Goal: Find specific page/section: Find specific page/section

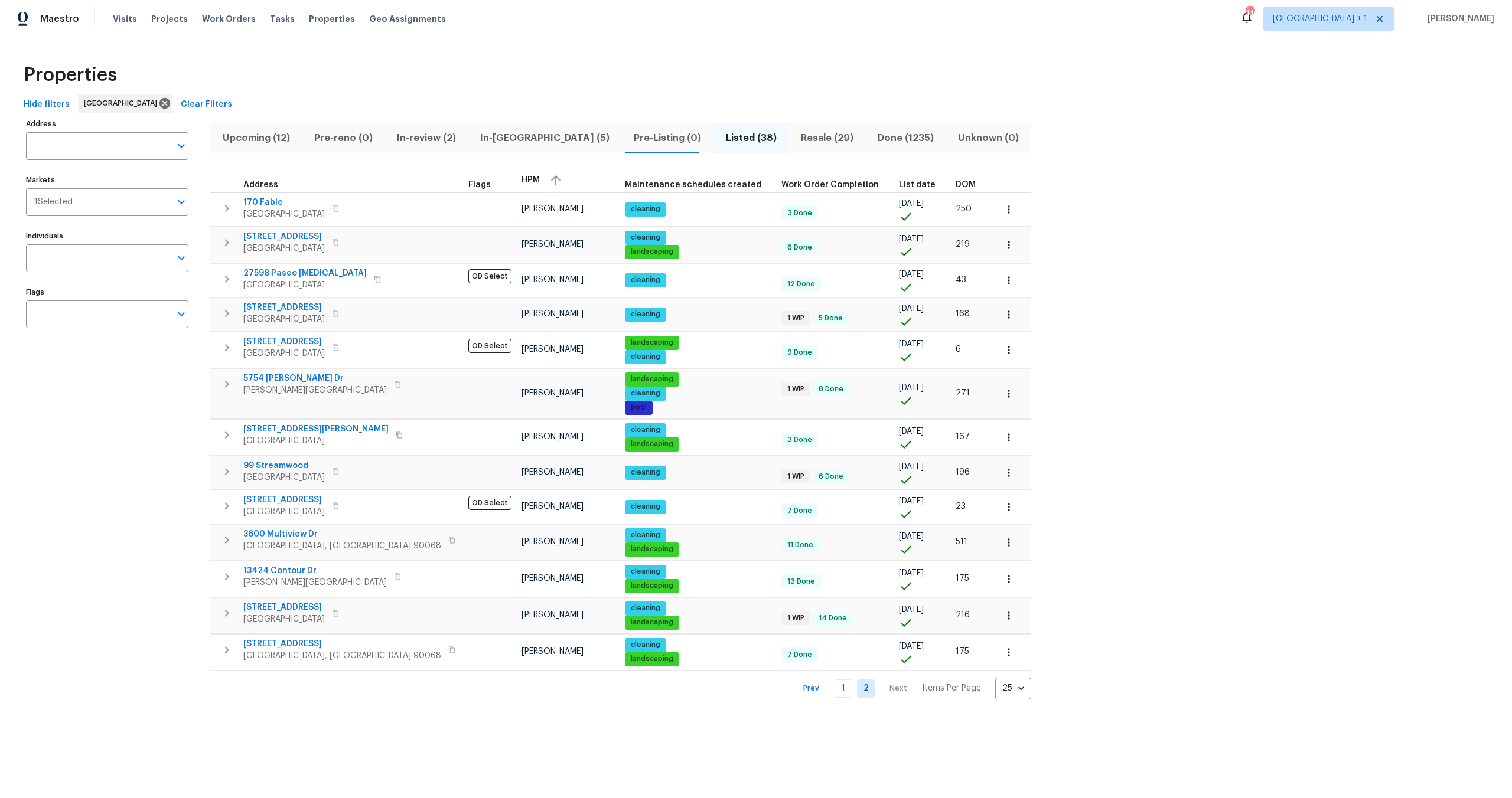
click at [222, 6] on div "Maestro Visits Projects Work Orders Tasks Properties Geo Assignments 14 [GEOGRA…" at bounding box center [756, 19] width 1512 height 37
click at [219, 23] on span "Work Orders" at bounding box center [228, 19] width 54 height 11
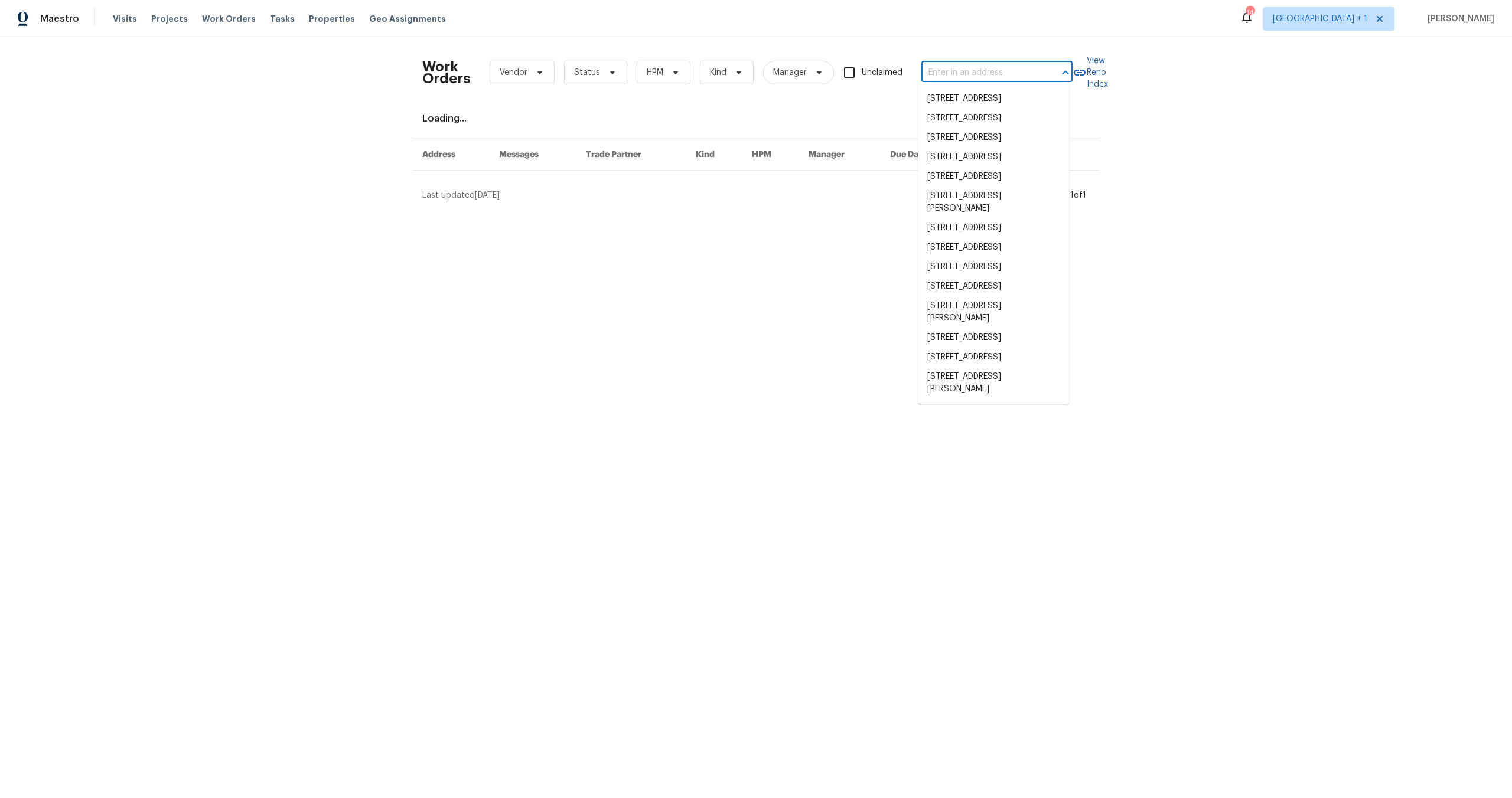
click at [943, 76] on input "text" at bounding box center [981, 72] width 118 height 19
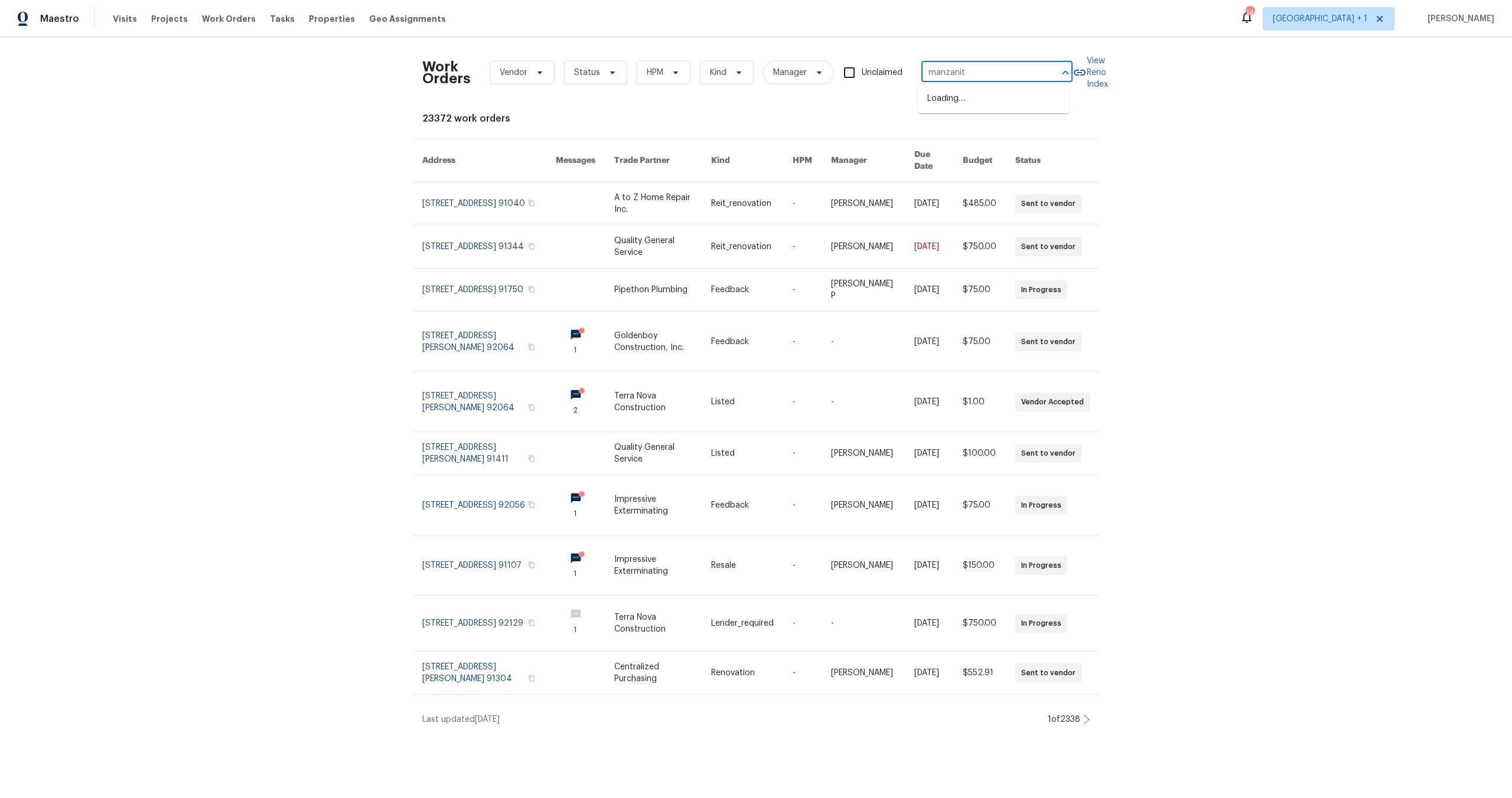
type input "manzanita"
click at [954, 108] on li "[STREET_ADDRESS]" at bounding box center [993, 99] width 151 height 19
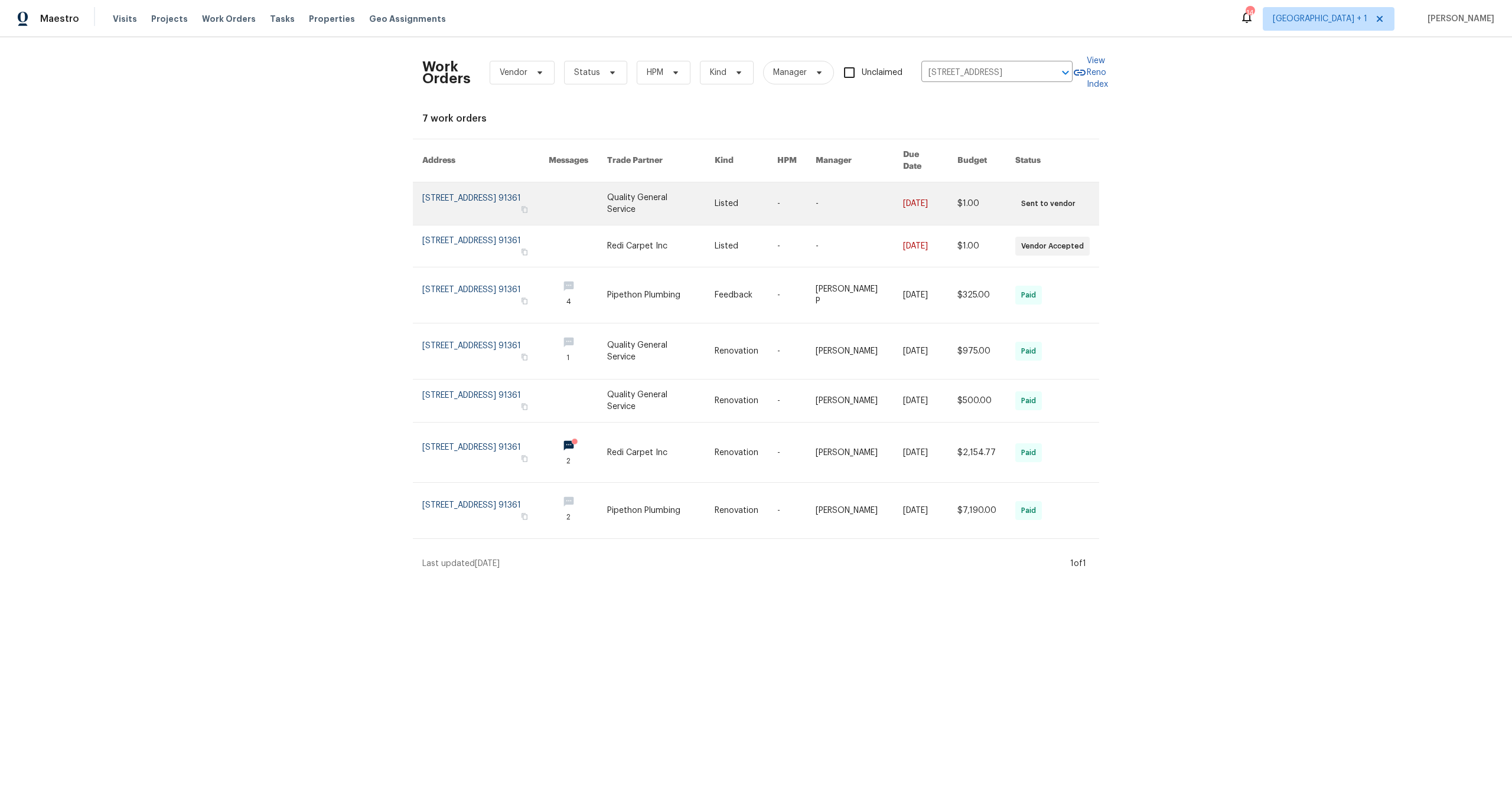
click at [486, 198] on link at bounding box center [485, 204] width 126 height 42
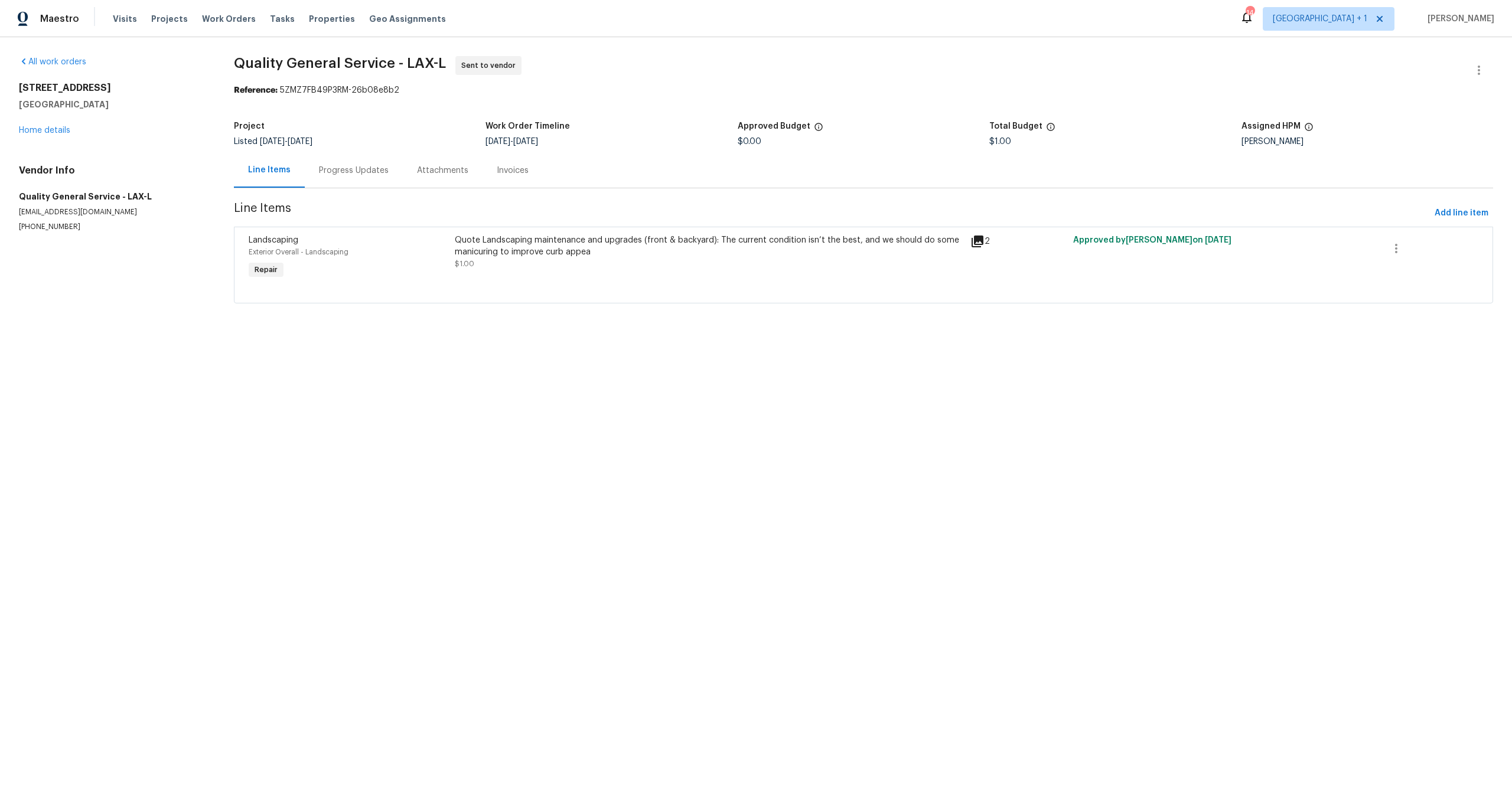
click at [56, 124] on div "[STREET_ADDRESS] Home details" at bounding box center [112, 109] width 187 height 55
click at [54, 130] on link "Home details" at bounding box center [44, 130] width 51 height 8
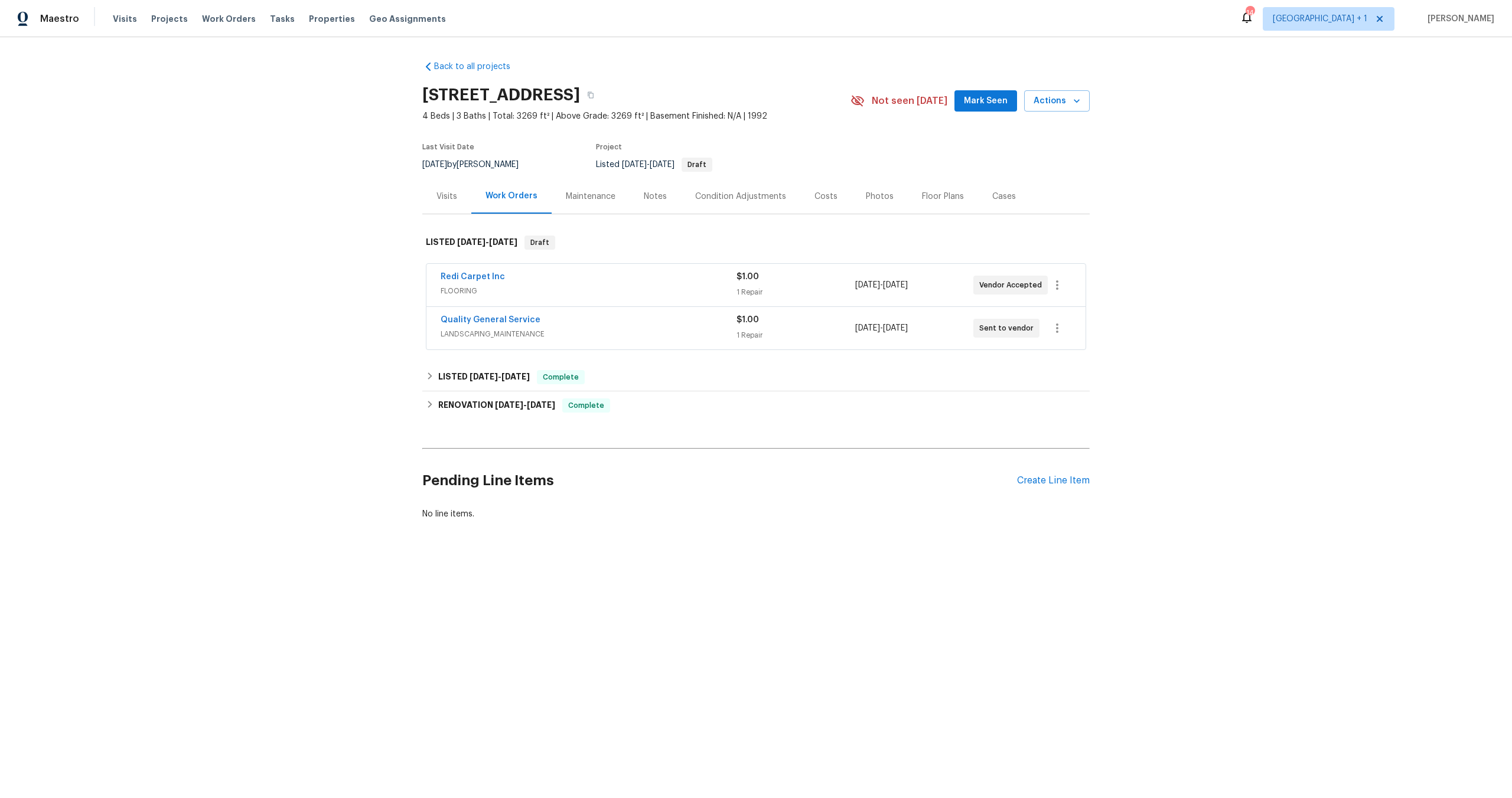
click at [645, 196] on div "Notes" at bounding box center [655, 196] width 23 height 11
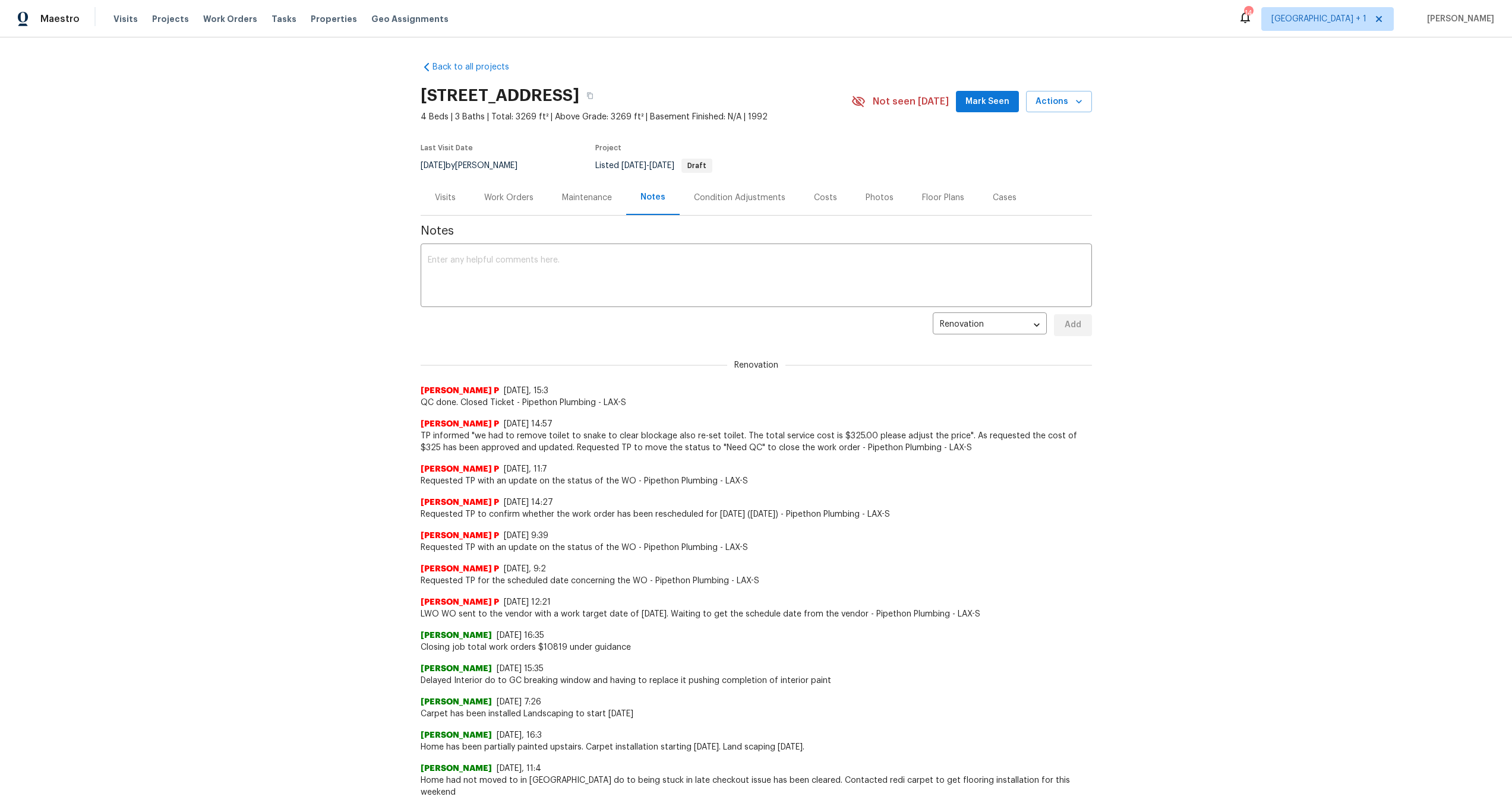
click at [500, 197] on div "Work Orders" at bounding box center [509, 197] width 50 height 12
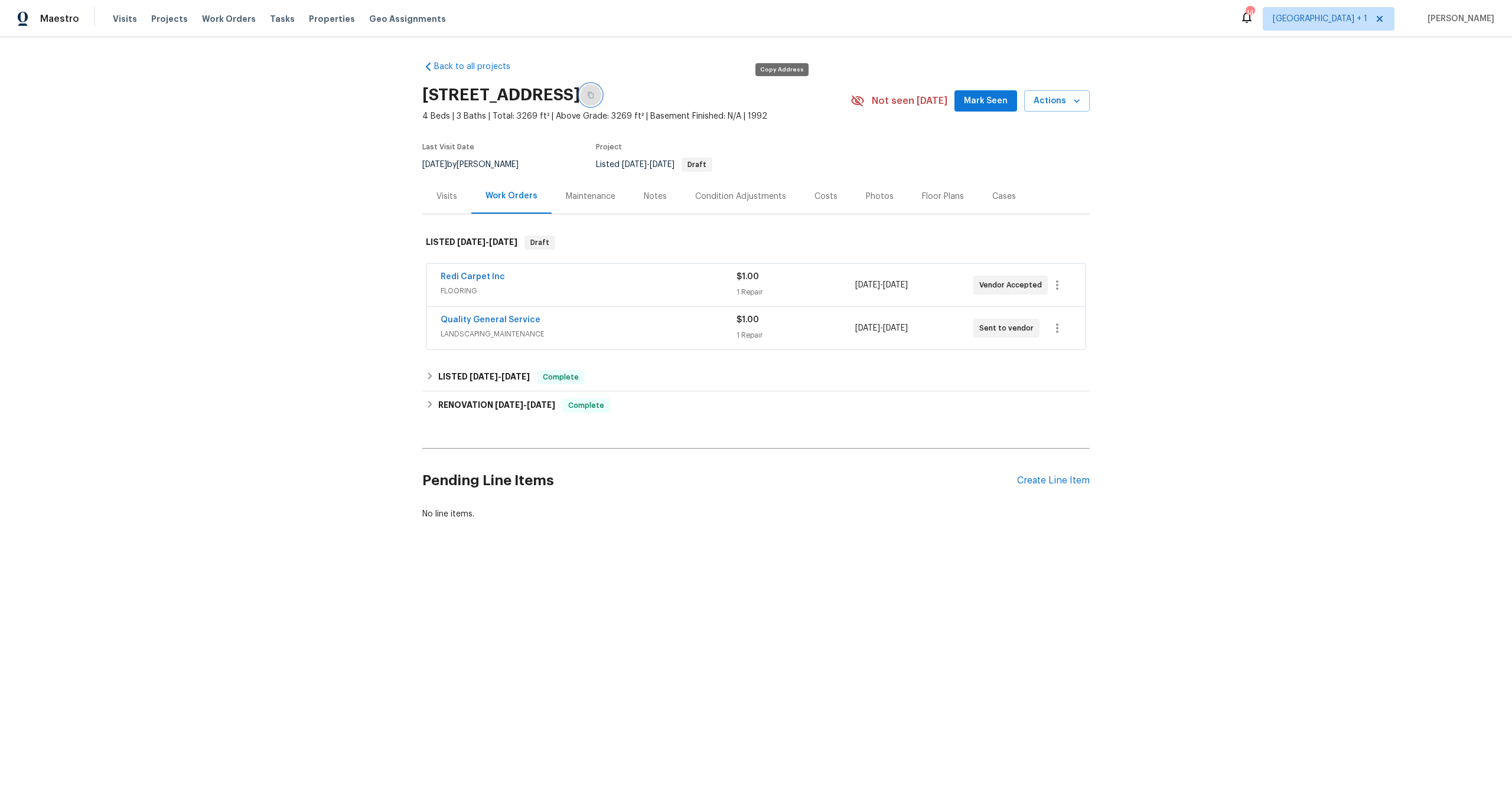
click at [602, 99] on button "button" at bounding box center [591, 95] width 21 height 21
